Goal: Find specific page/section: Find specific page/section

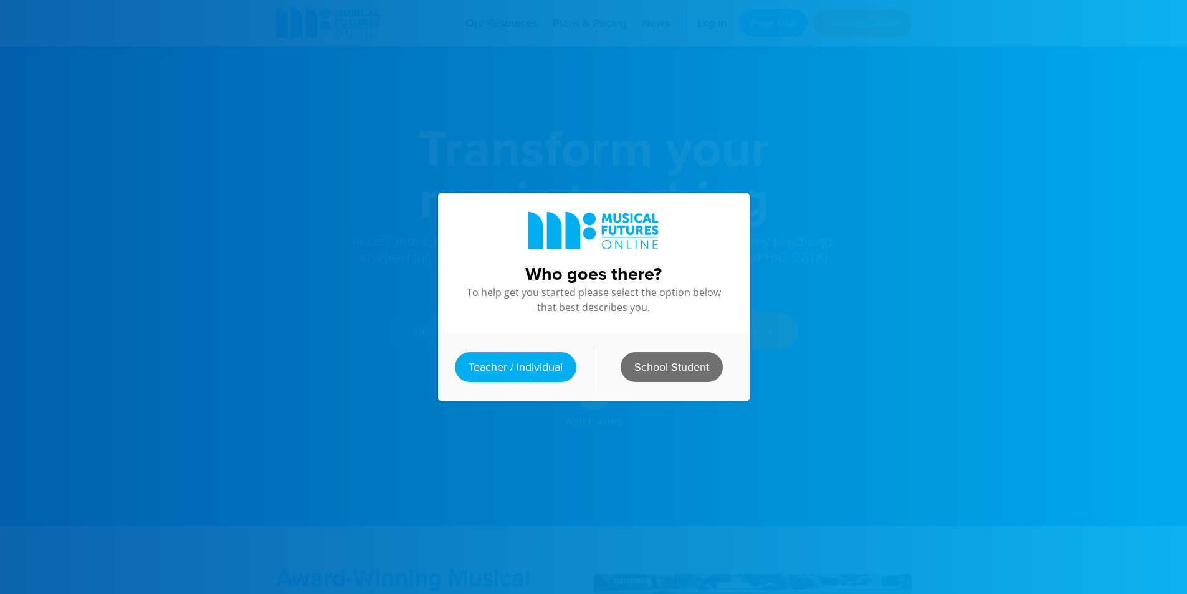
click at [667, 370] on link "School Student" at bounding box center [671, 367] width 102 height 30
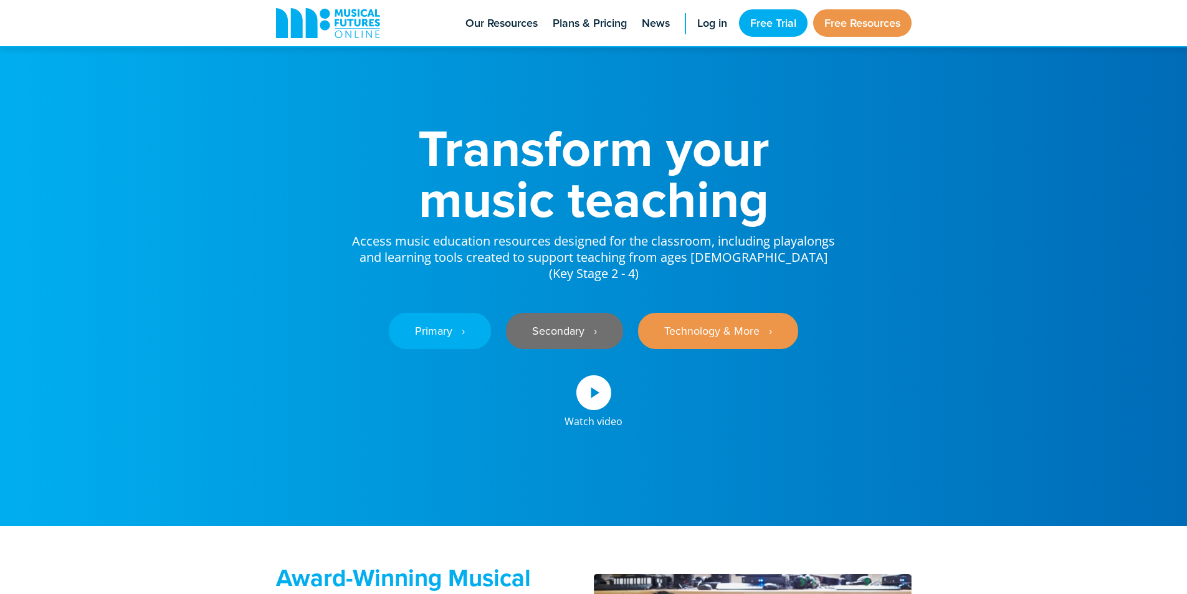
click at [539, 349] on link "Secondary ‎‏‏‎ ‎ ›" at bounding box center [564, 331] width 117 height 36
click at [698, 9] on link "Log in" at bounding box center [712, 23] width 42 height 46
